Goal: Task Accomplishment & Management: Complete application form

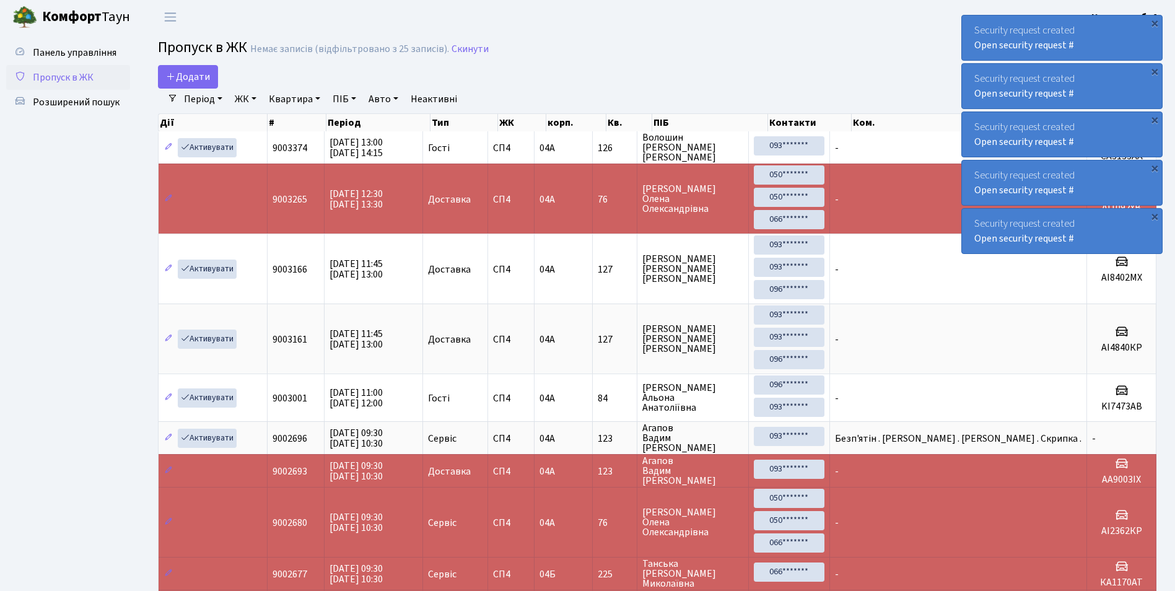
select select "25"
click at [198, 75] on span "Додати" at bounding box center [188, 77] width 44 height 14
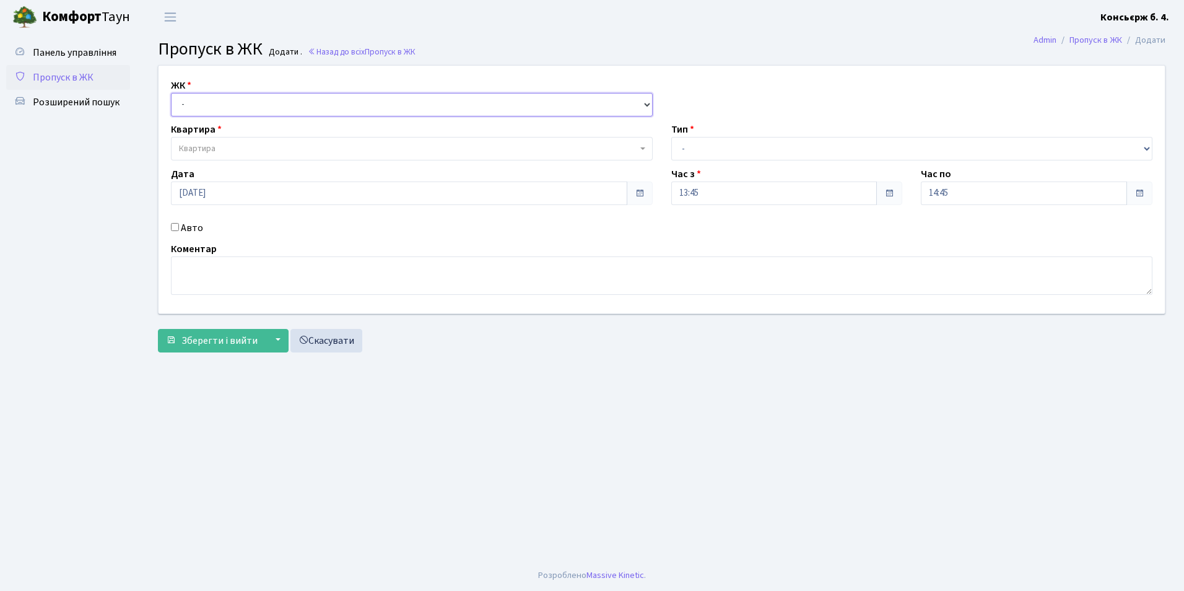
click at [206, 105] on select "- СП4, Столичне шосе, 5" at bounding box center [412, 105] width 482 height 24
select select "325"
click at [171, 93] on select "- СП4, Столичне шосе, 5" at bounding box center [412, 105] width 482 height 24
select select
click at [208, 149] on span "Квартира" at bounding box center [197, 148] width 37 height 12
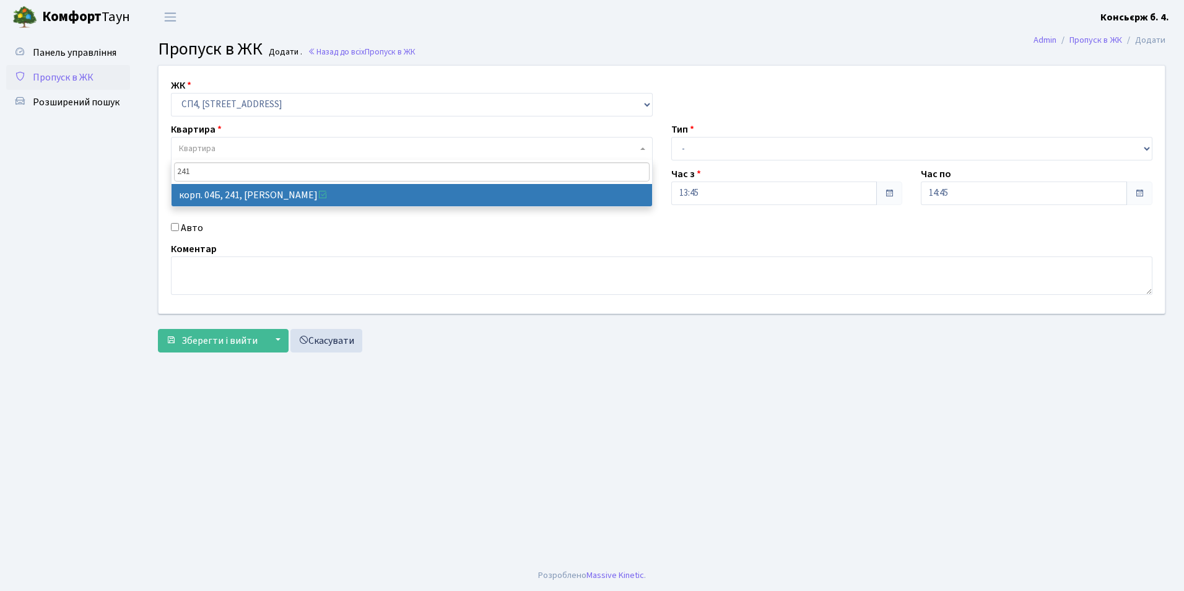
type input "241"
select select "21269"
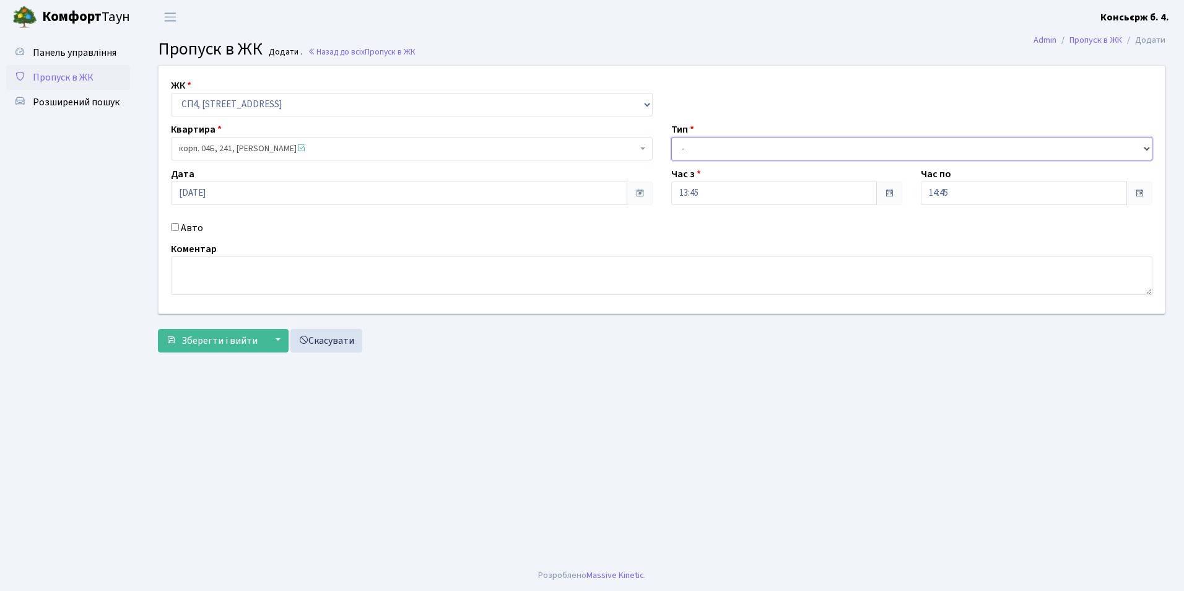
click at [699, 149] on select "- Доставка Таксі Гості Сервіс" at bounding box center [912, 149] width 482 height 24
select select "1"
click at [671, 137] on select "- Доставка Таксі Гості Сервіс" at bounding box center [912, 149] width 482 height 24
click at [173, 226] on input "Авто" at bounding box center [175, 227] width 8 height 8
checkbox input "true"
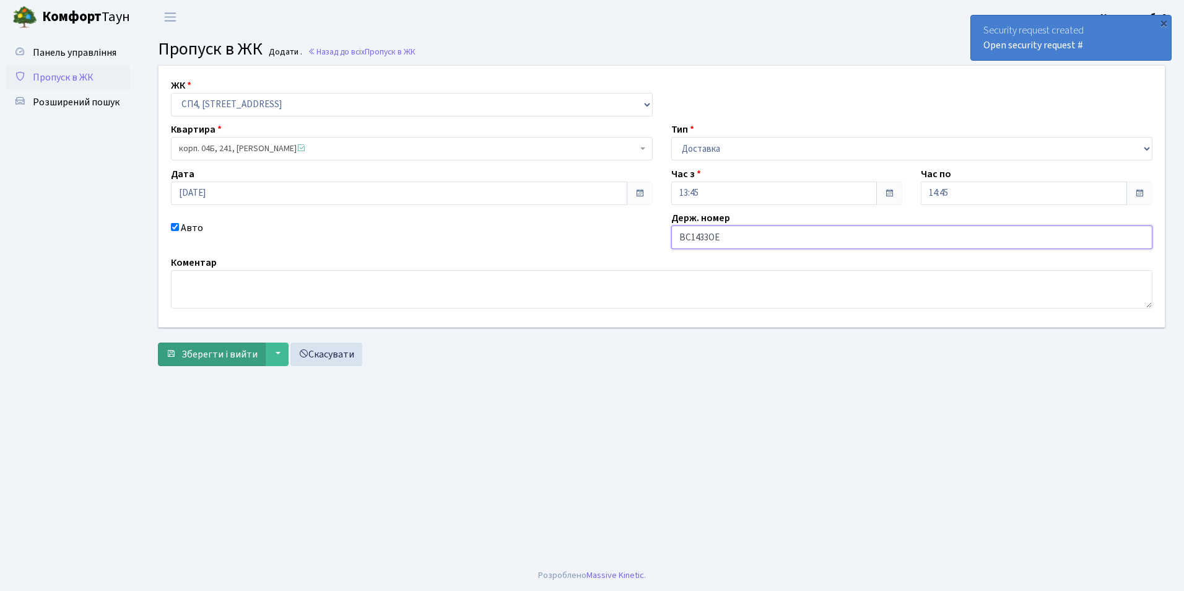
type input "ВС1433ОЕ"
click at [204, 352] on span "Зберегти і вийти" at bounding box center [219, 354] width 76 height 14
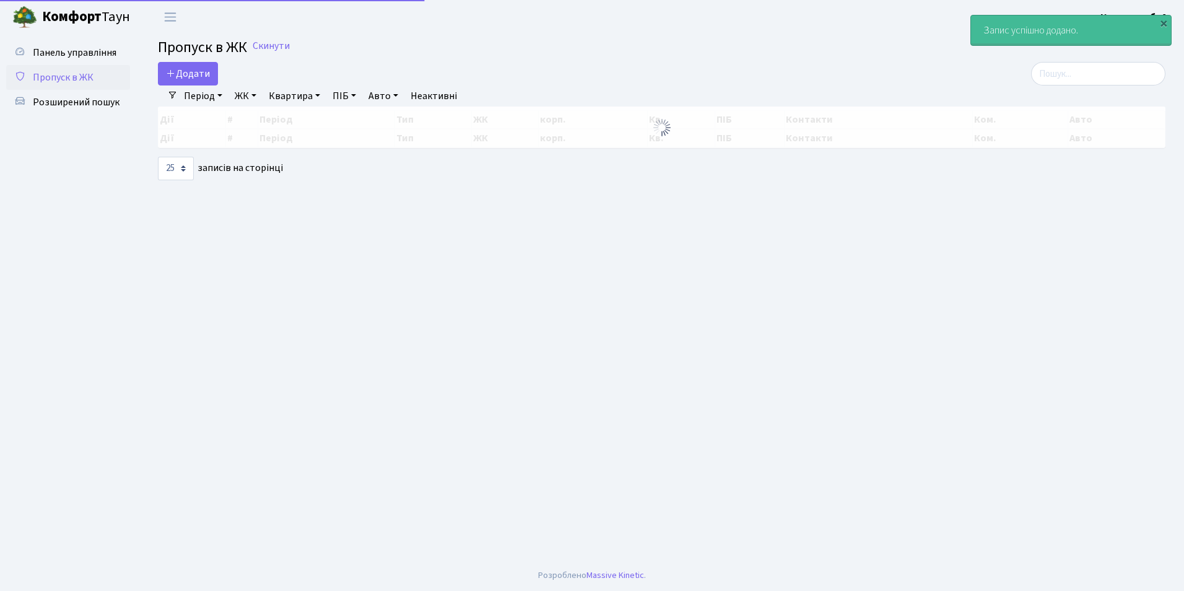
select select "25"
